Goal: Transaction & Acquisition: Book appointment/travel/reservation

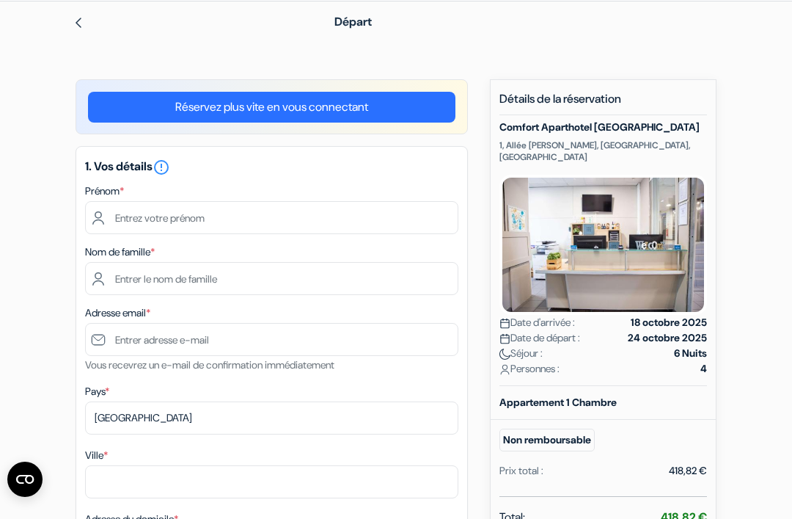
scroll to position [55, 0]
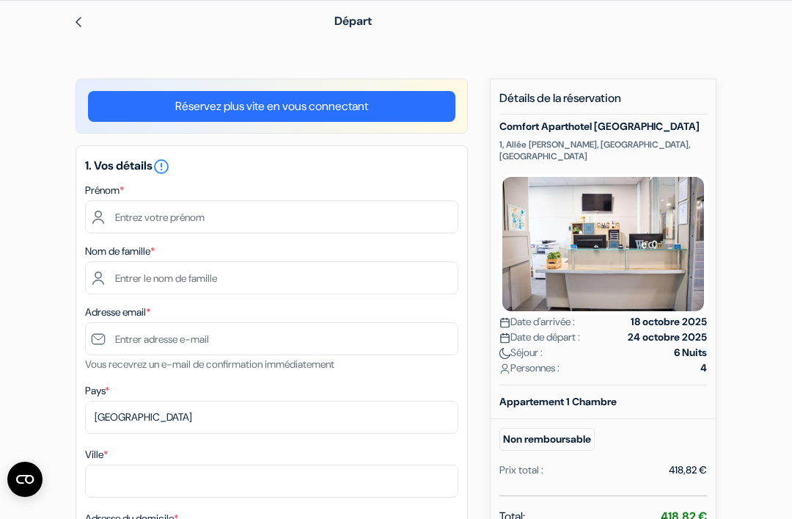
click at [649, 256] on img at bounding box center [604, 244] width 208 height 140
click at [648, 255] on img at bounding box center [604, 244] width 208 height 140
click at [665, 240] on img at bounding box center [604, 244] width 208 height 140
click at [76, 18] on img at bounding box center [79, 22] width 12 height 12
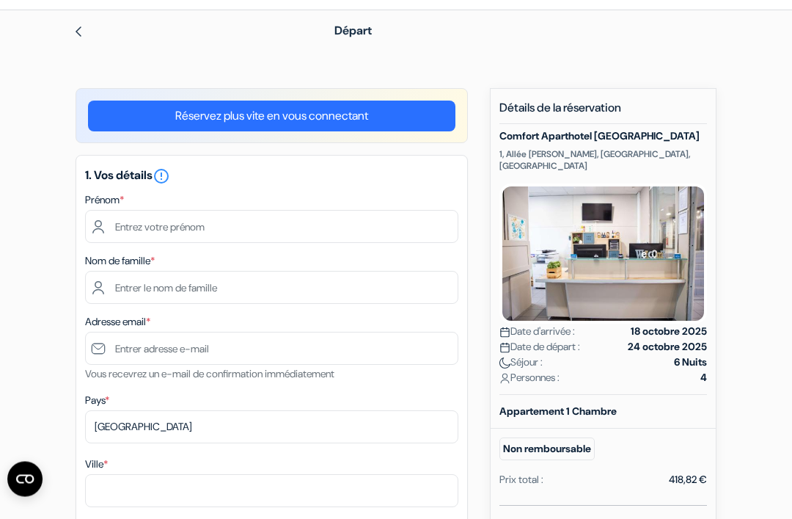
scroll to position [40, 0]
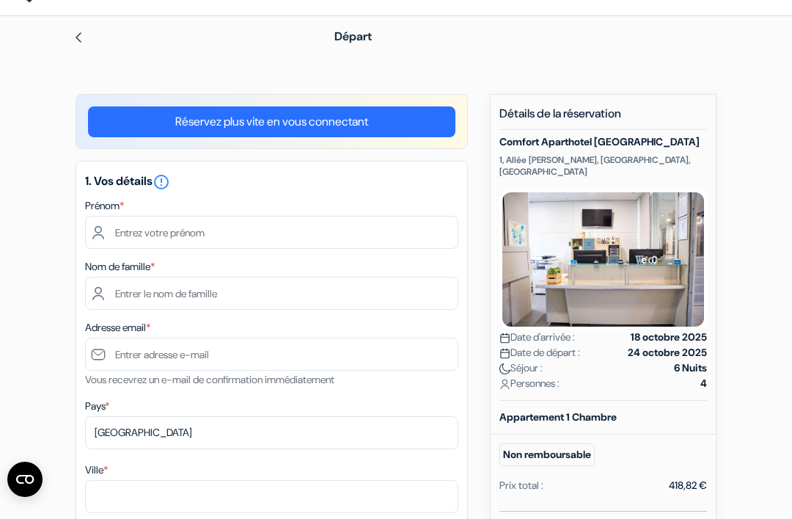
click at [649, 244] on img at bounding box center [604, 259] width 208 height 140
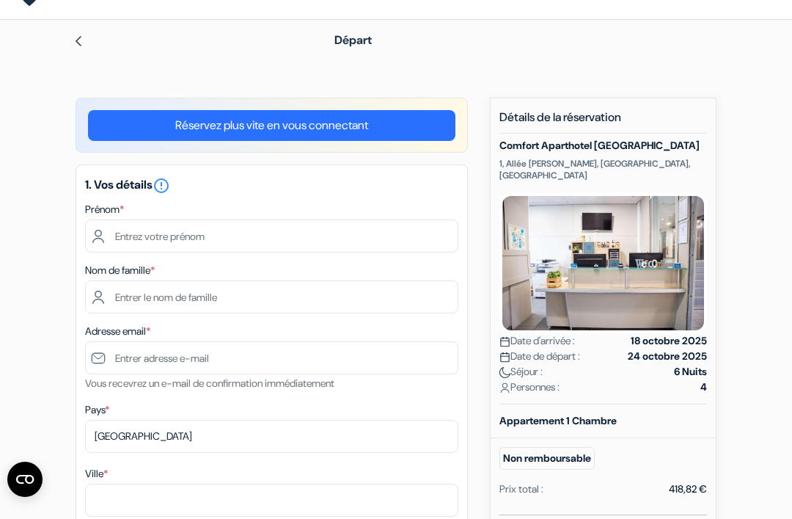
scroll to position [31, 0]
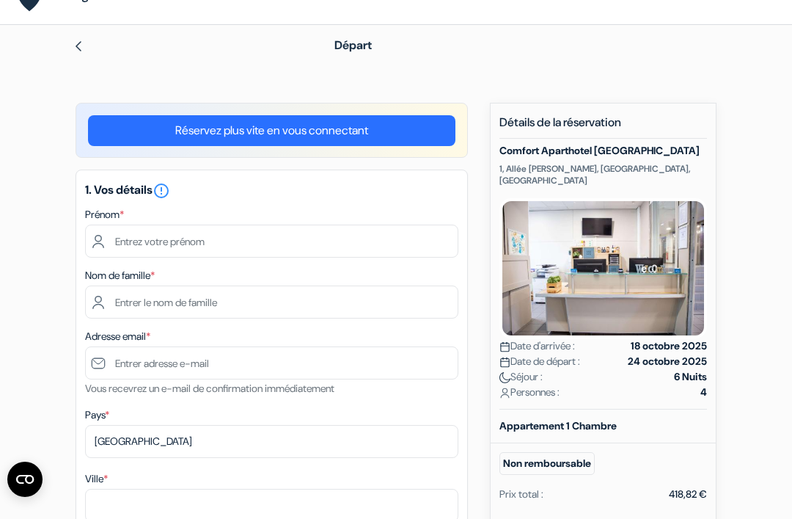
click at [674, 244] on img at bounding box center [604, 268] width 208 height 140
click at [657, 254] on img at bounding box center [604, 268] width 208 height 140
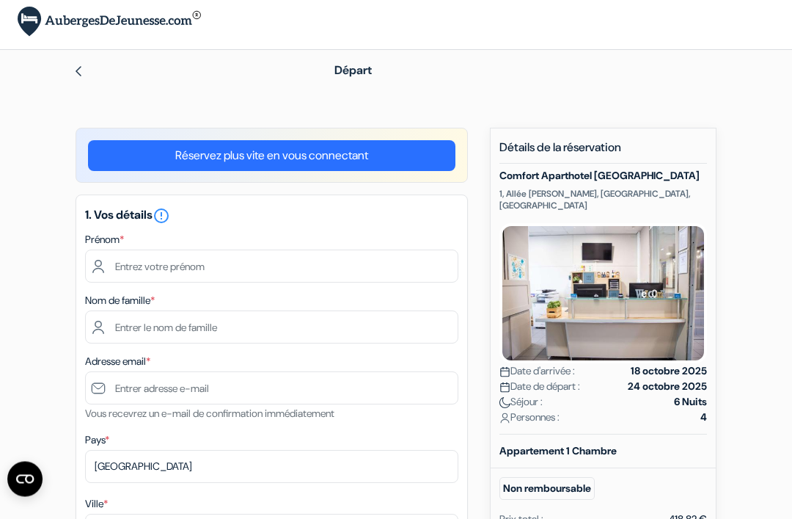
scroll to position [0, 0]
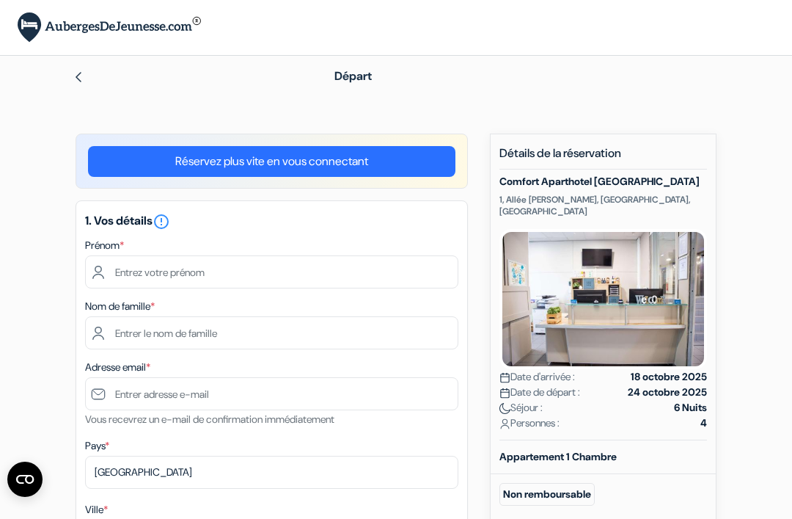
click at [658, 281] on img at bounding box center [604, 299] width 208 height 140
click at [669, 271] on img at bounding box center [604, 299] width 208 height 140
click at [668, 271] on img at bounding box center [604, 299] width 208 height 140
click at [663, 276] on img at bounding box center [604, 299] width 208 height 140
